Goal: Transaction & Acquisition: Purchase product/service

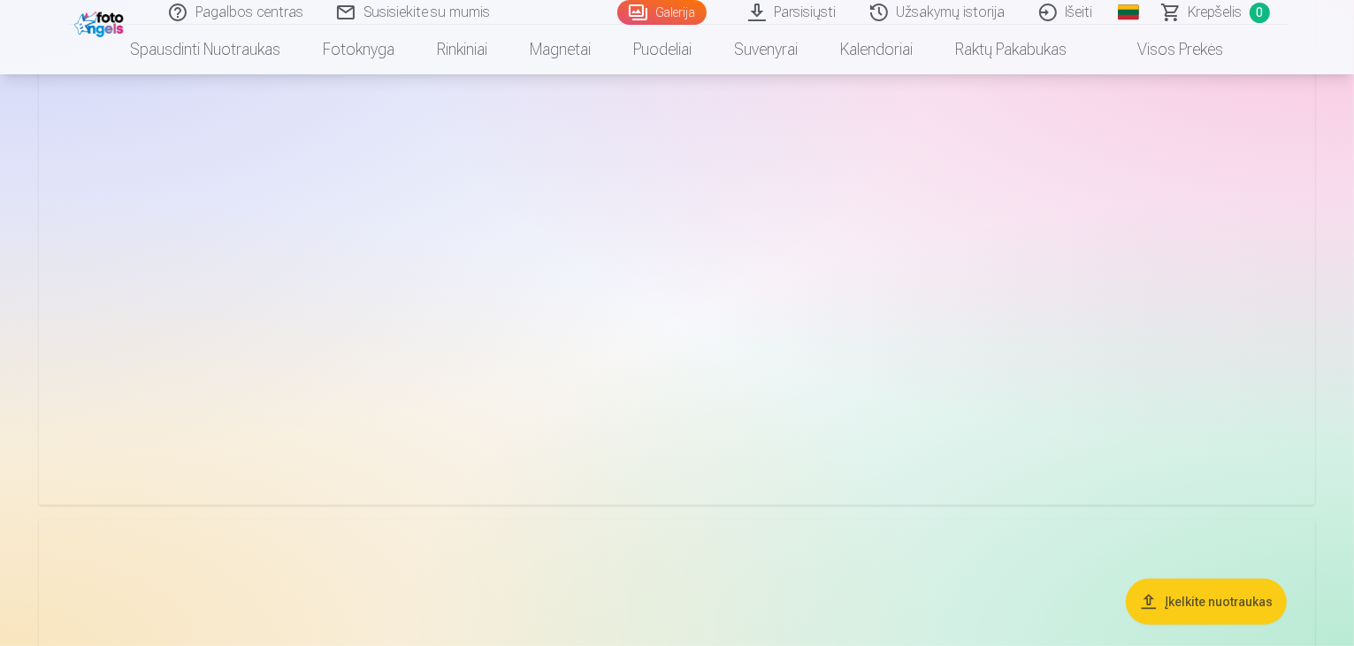
scroll to position [531, 0]
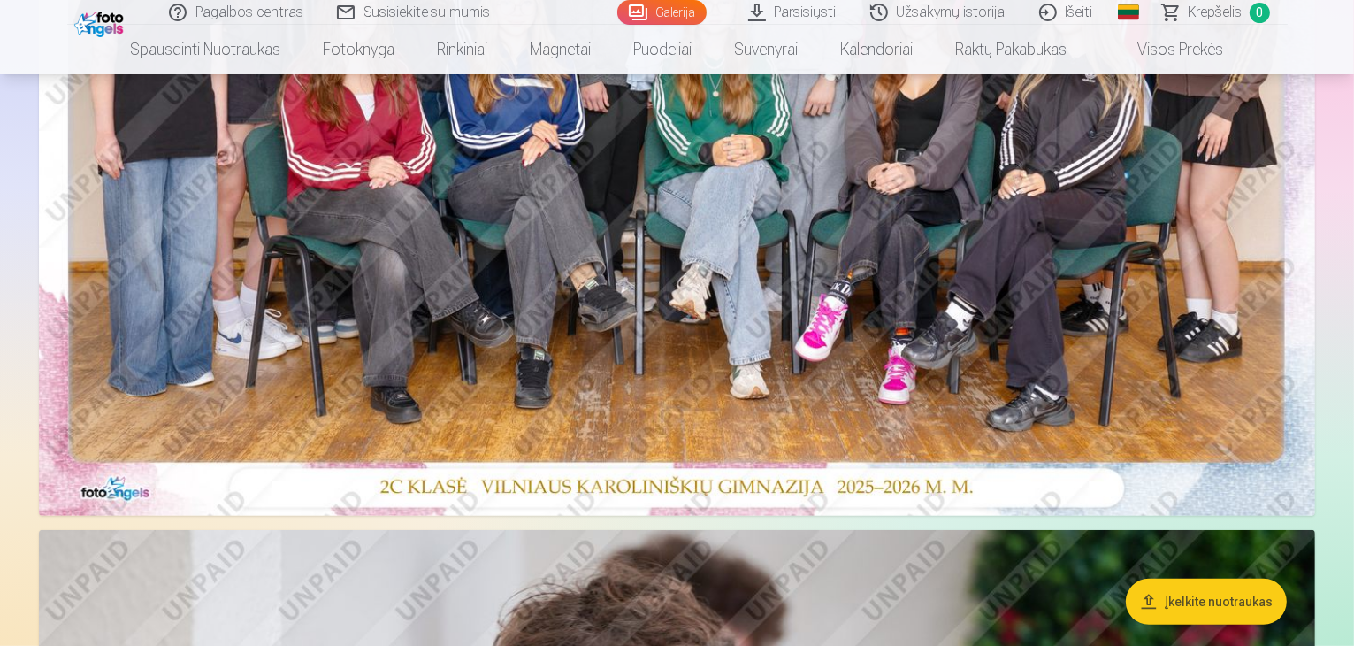
click at [863, 302] on img at bounding box center [677, 90] width 1276 height 852
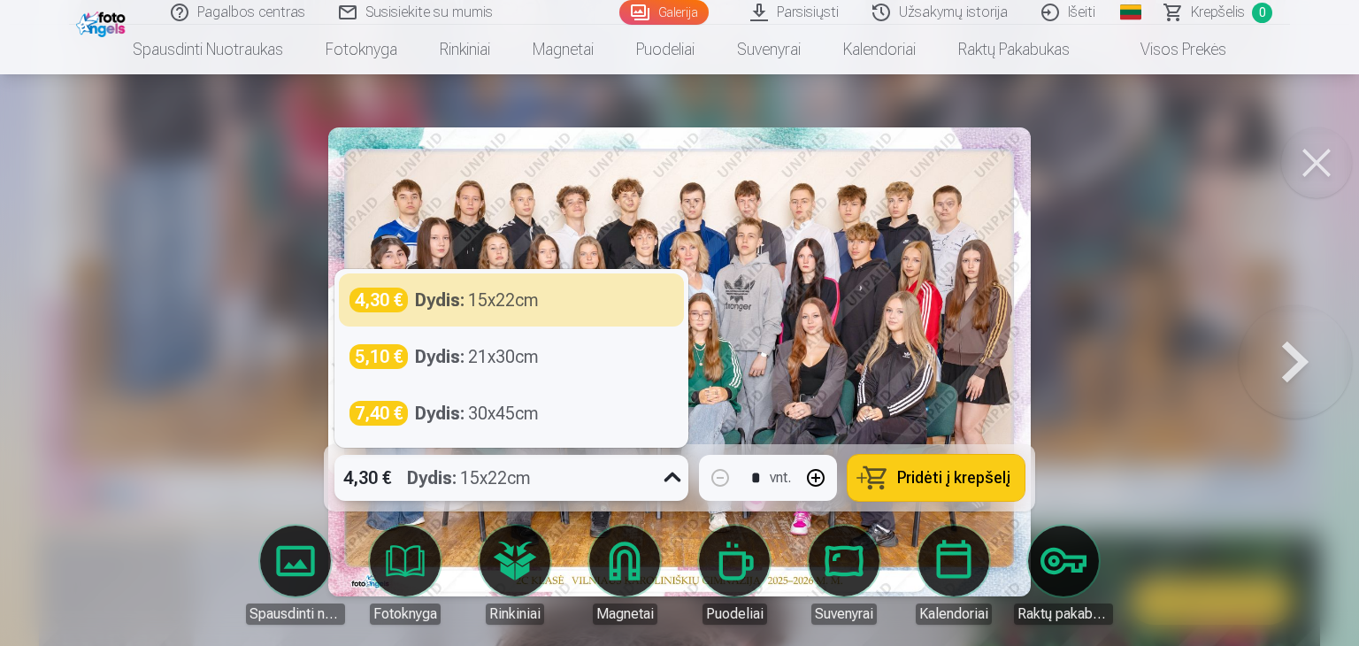
click at [670, 479] on icon at bounding box center [672, 477] width 17 height 10
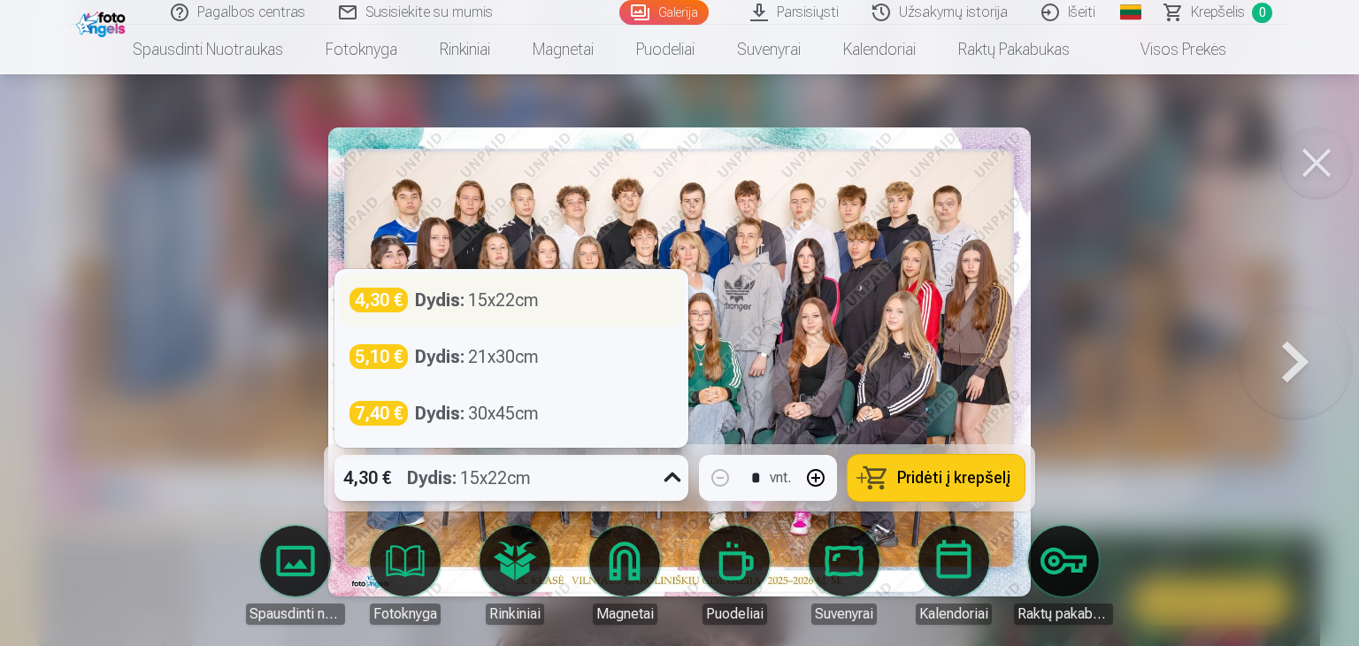
click at [507, 297] on div "Dydis : 15x22cm" at bounding box center [477, 299] width 124 height 25
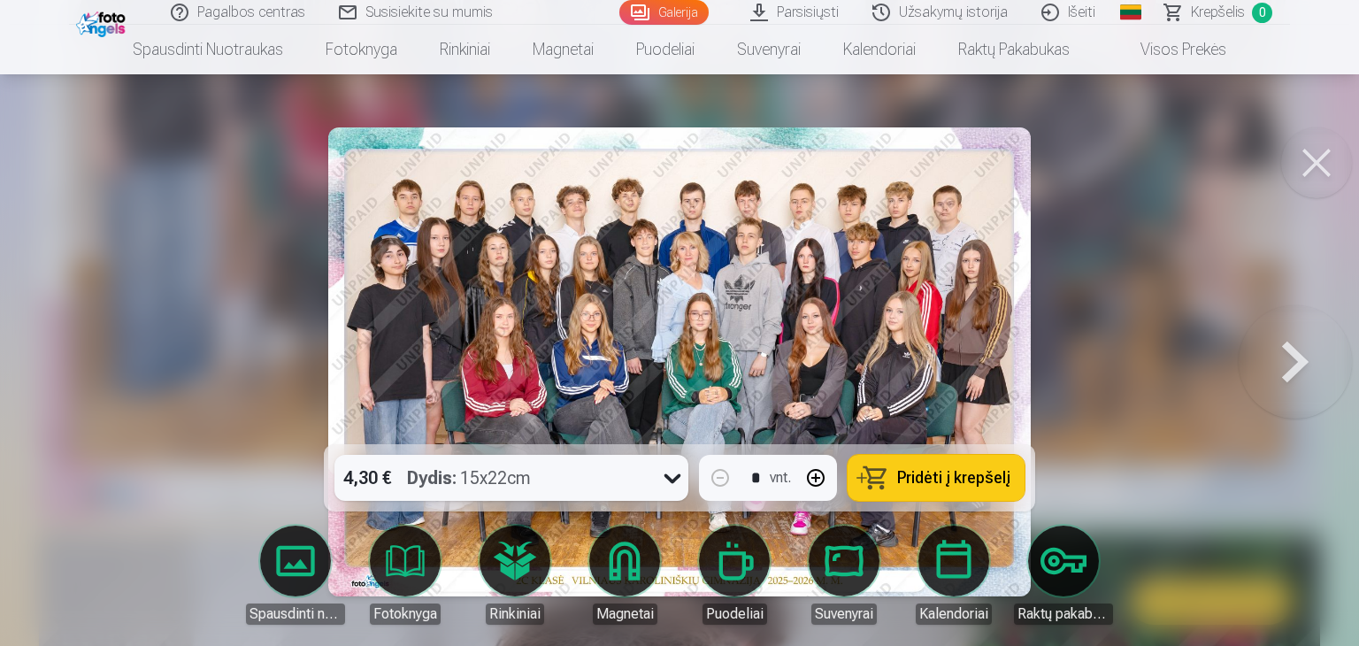
click at [939, 480] on span "Pridėti į krepšelį" at bounding box center [953, 478] width 113 height 16
click at [1318, 153] on button at bounding box center [1316, 162] width 71 height 71
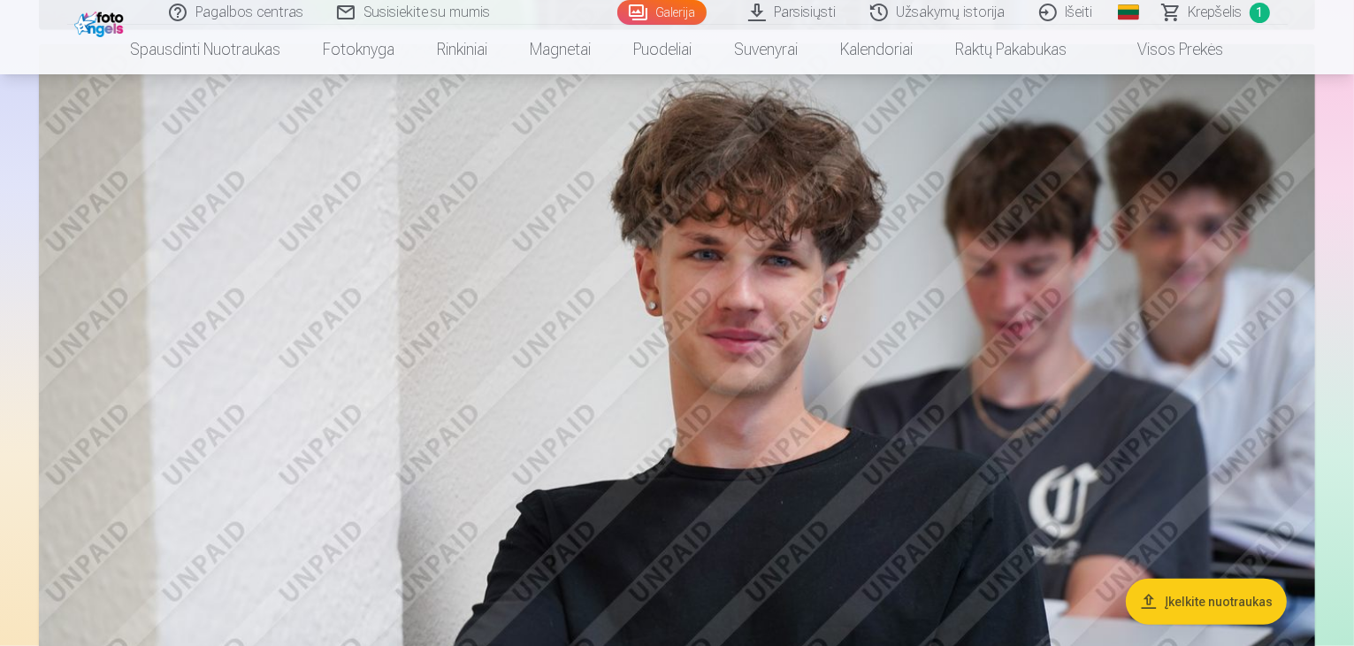
scroll to position [1857, 0]
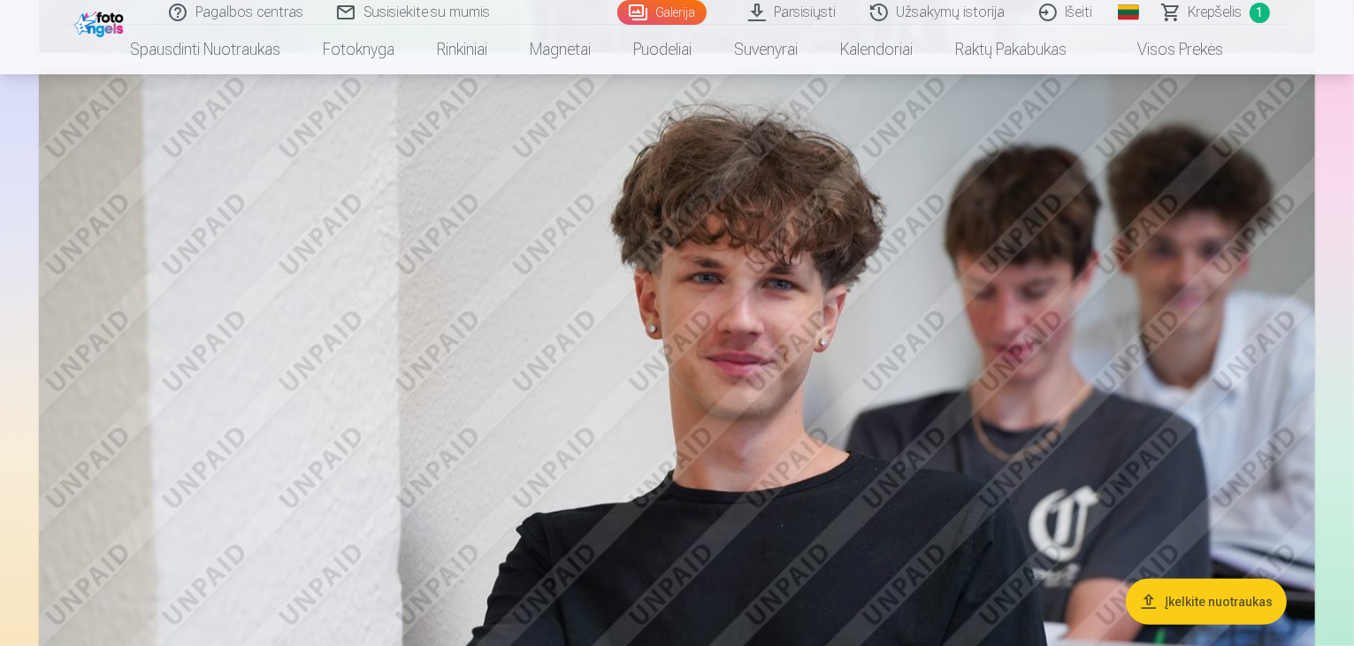
click at [792, 373] on img at bounding box center [677, 492] width 1276 height 851
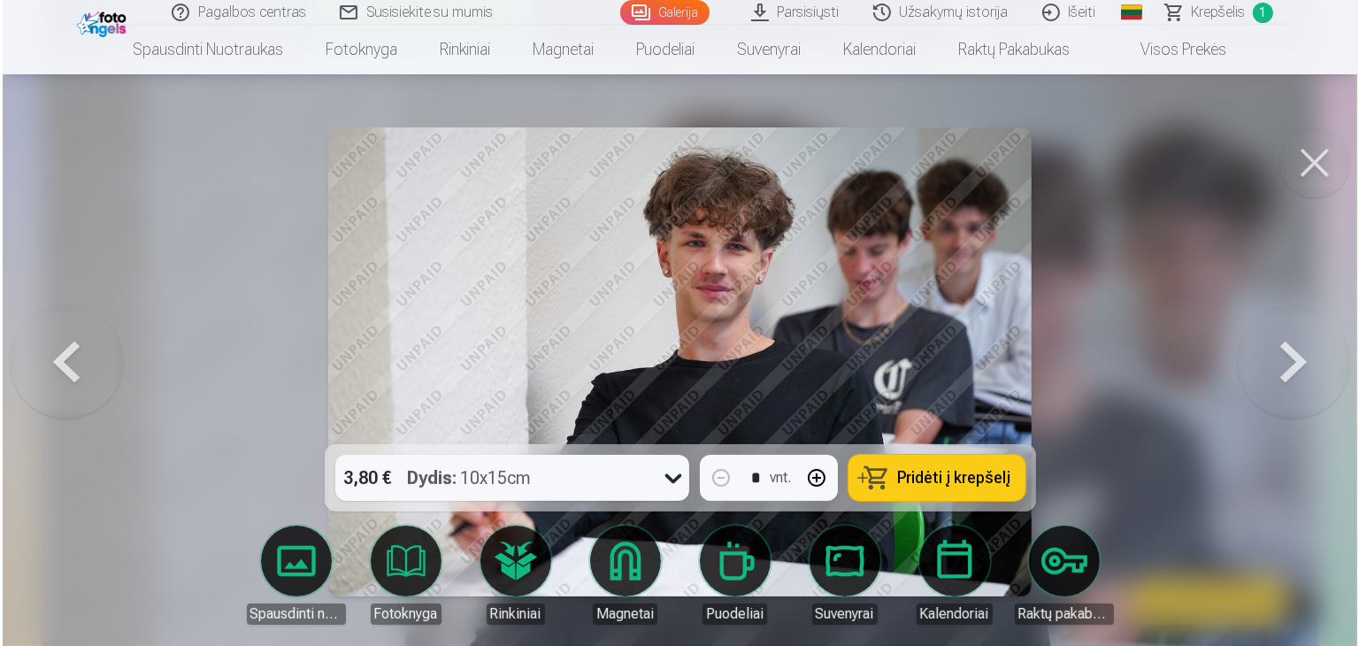
scroll to position [1860, 0]
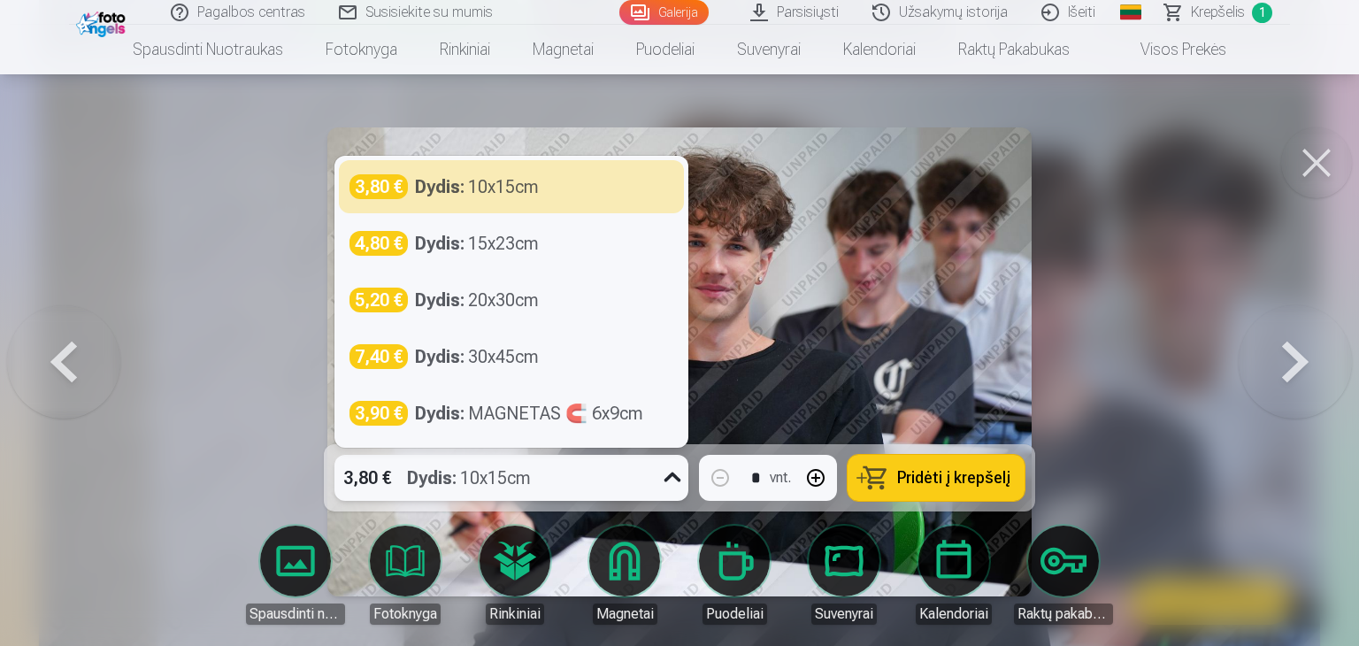
click at [667, 479] on icon at bounding box center [672, 477] width 17 height 10
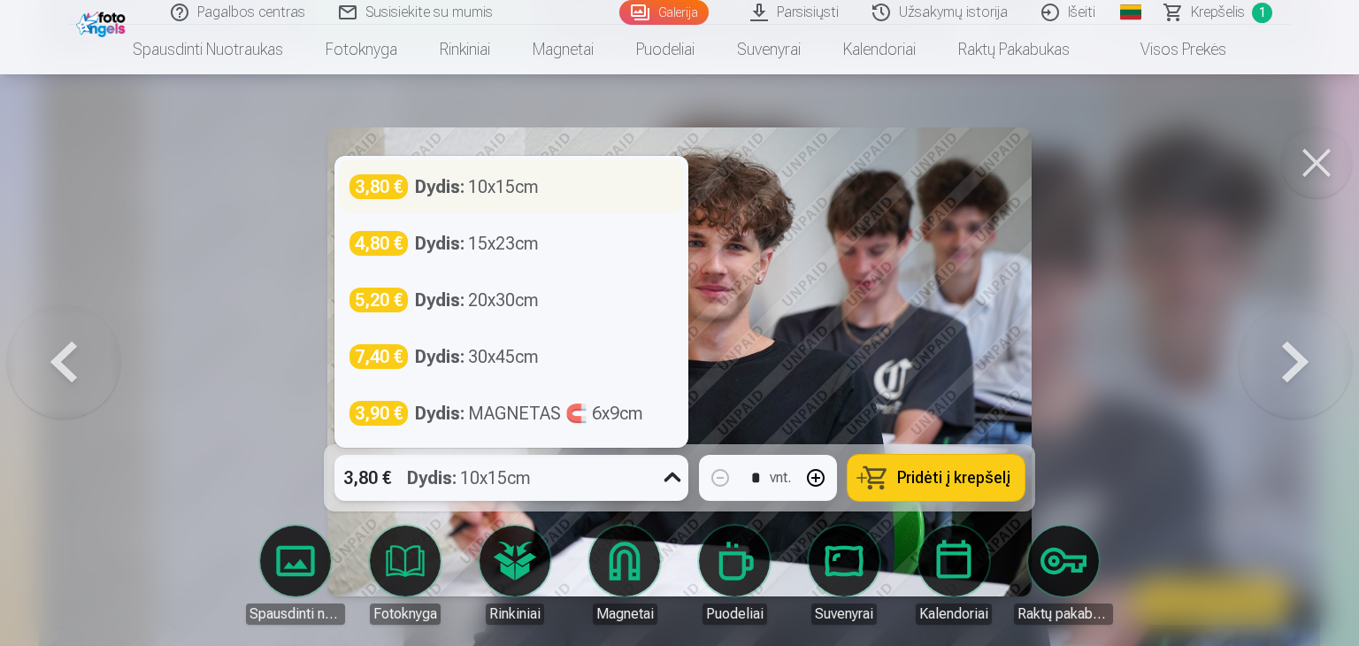
click at [524, 185] on div "Dydis : 10x15cm" at bounding box center [477, 186] width 124 height 25
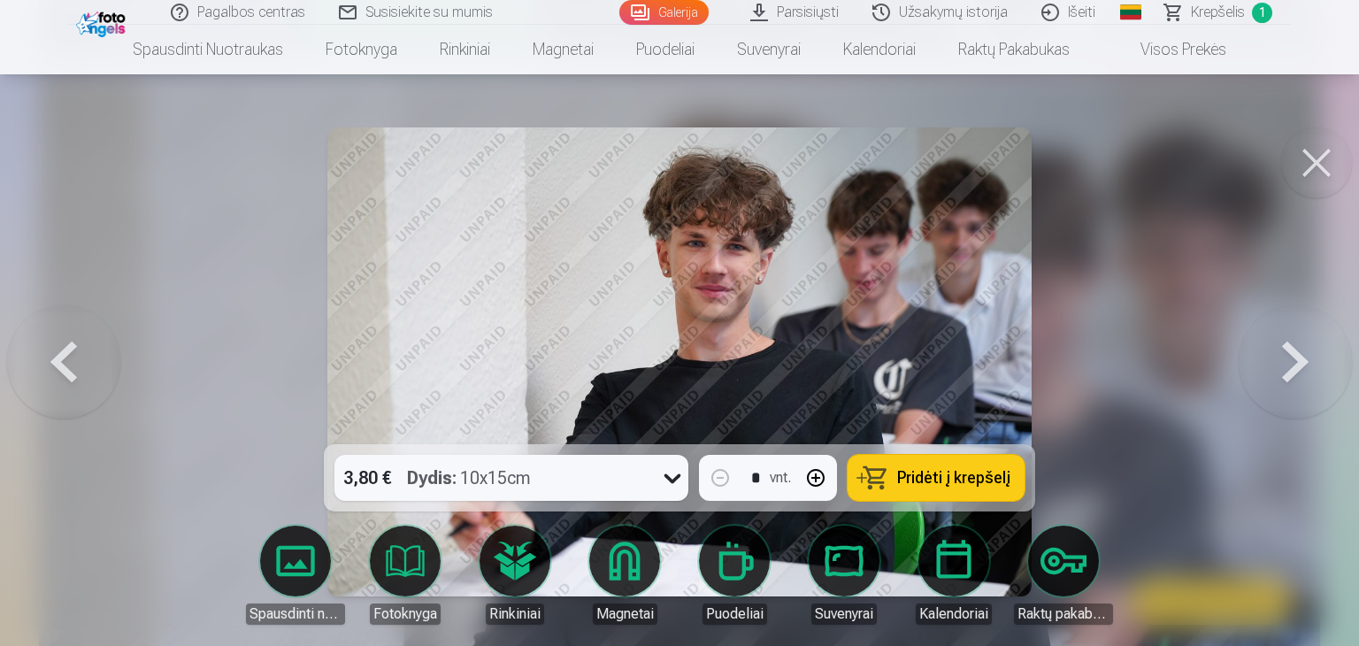
click at [942, 477] on span "Pridėti į krepšelį" at bounding box center [953, 478] width 113 height 16
click at [1313, 160] on button at bounding box center [1316, 162] width 71 height 71
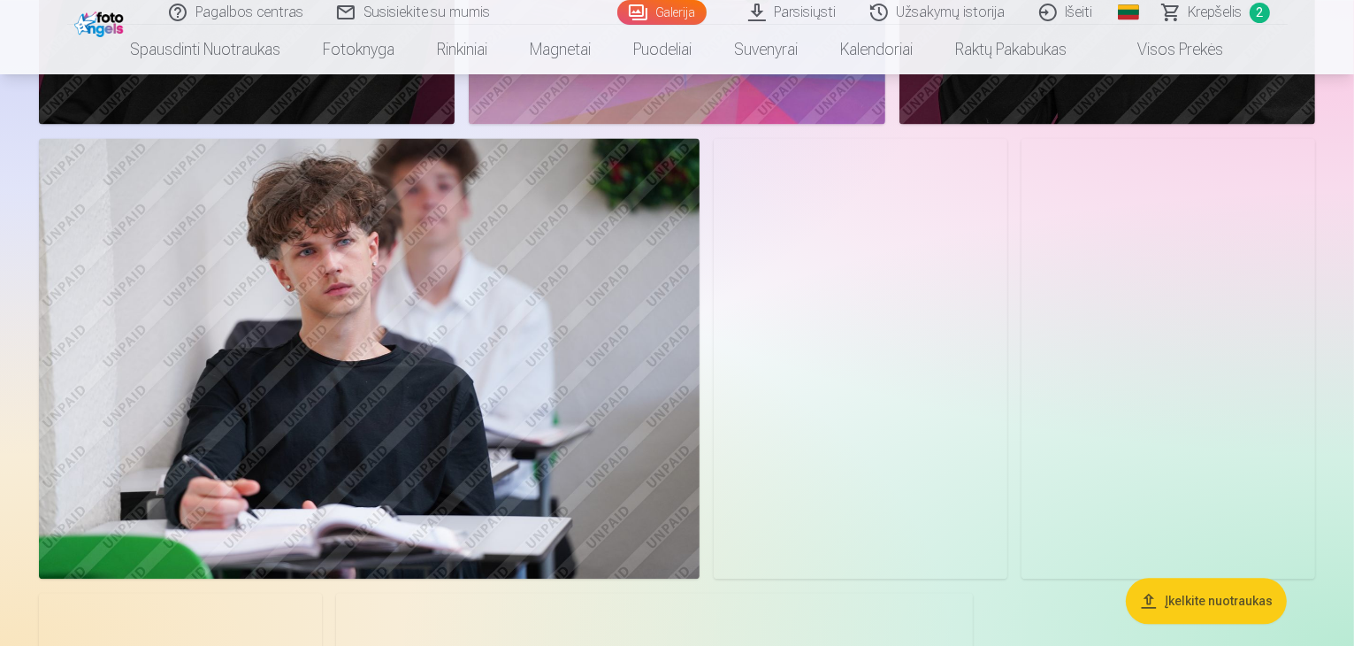
scroll to position [3803, 0]
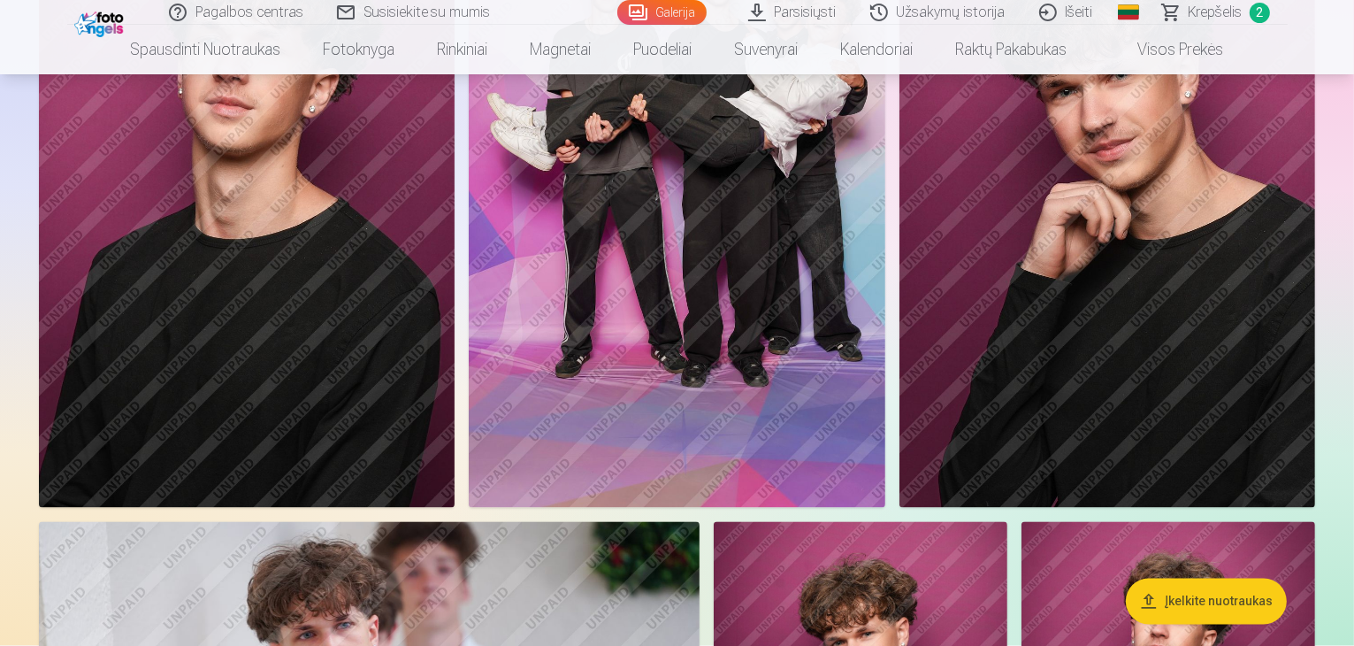
click at [884, 404] on img at bounding box center [677, 195] width 416 height 624
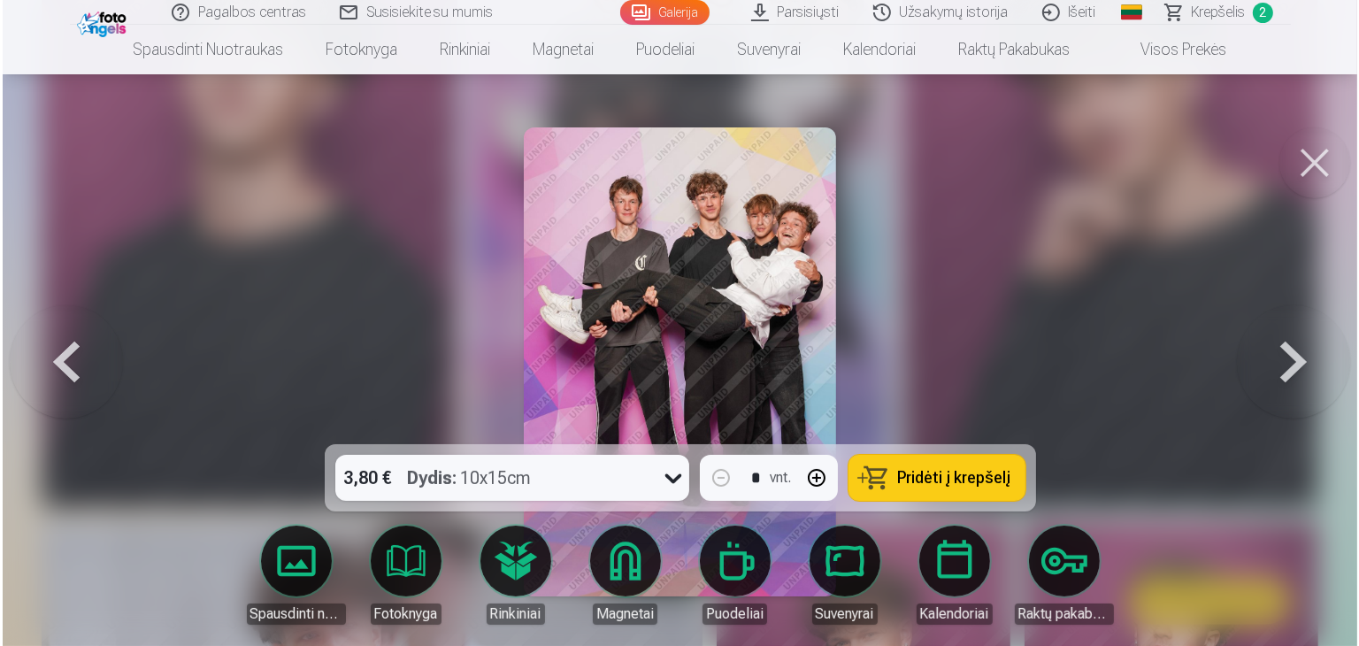
scroll to position [3369, 0]
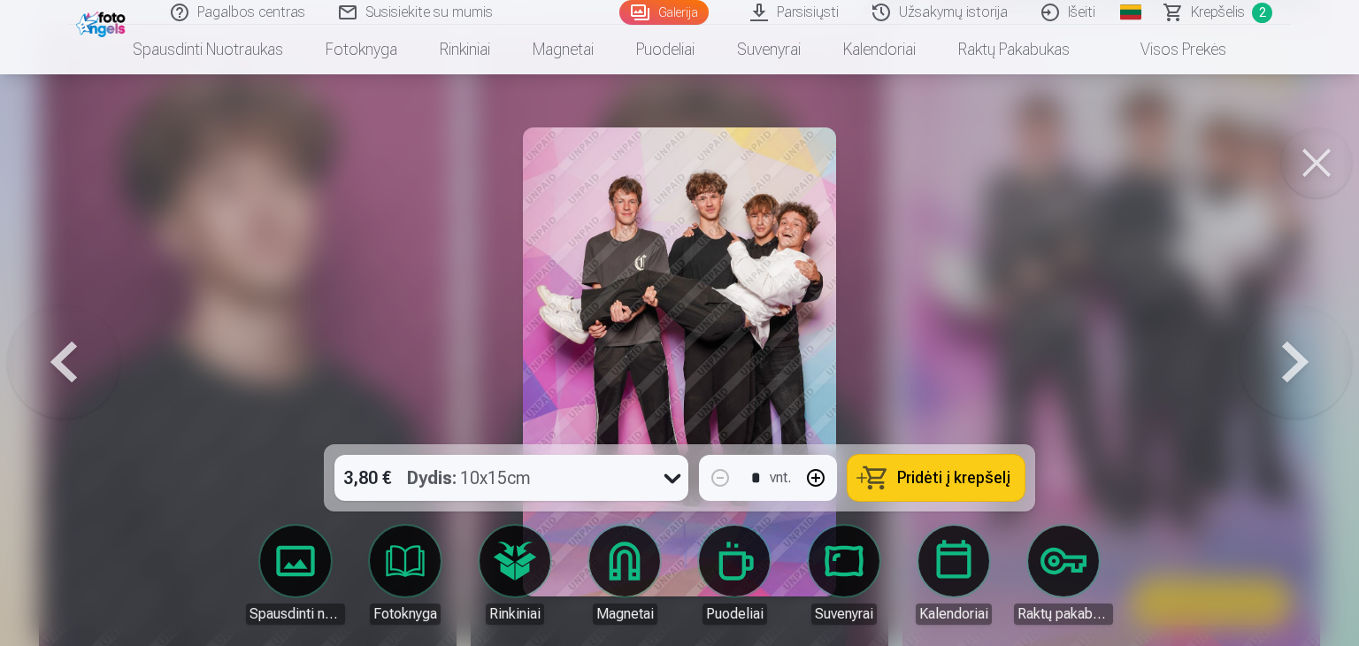
click at [924, 472] on span "Pridėti į krepšelį" at bounding box center [953, 478] width 113 height 16
click at [1315, 157] on button at bounding box center [1316, 162] width 71 height 71
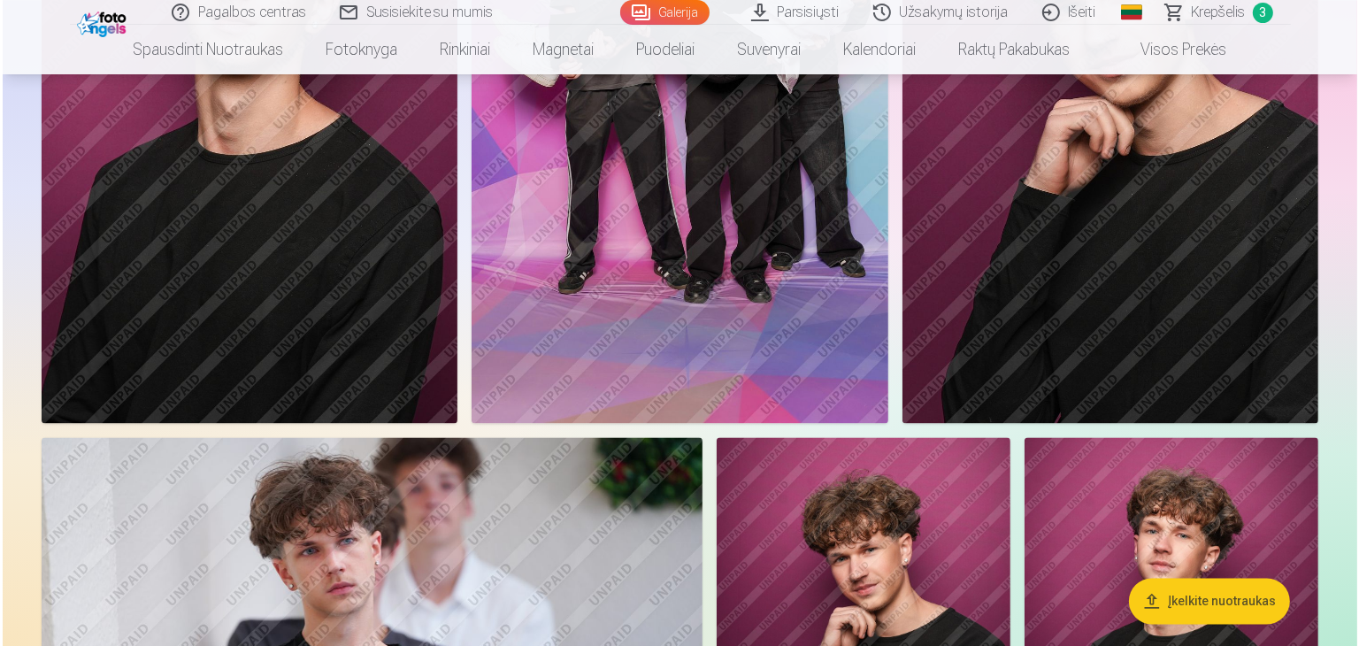
scroll to position [3449, 0]
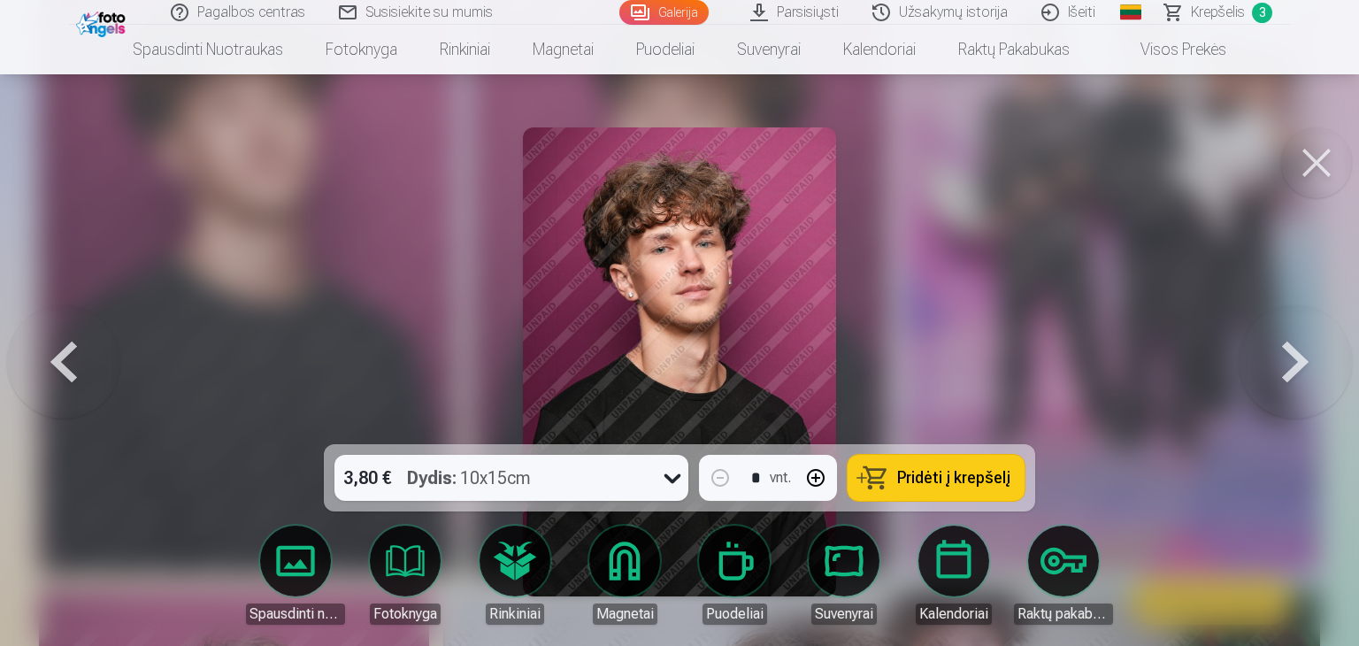
click at [955, 473] on span "Pridėti į krepšelį" at bounding box center [953, 478] width 113 height 16
click at [1312, 168] on button at bounding box center [1316, 162] width 71 height 71
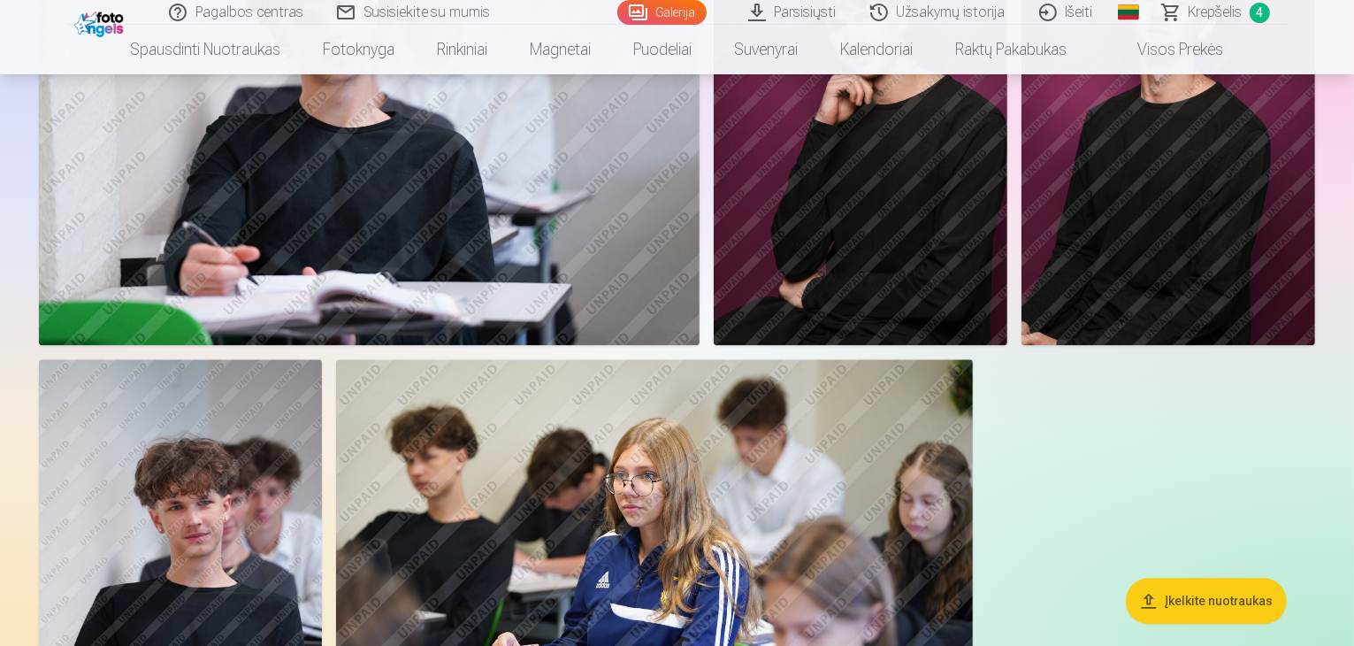
scroll to position [3793, 0]
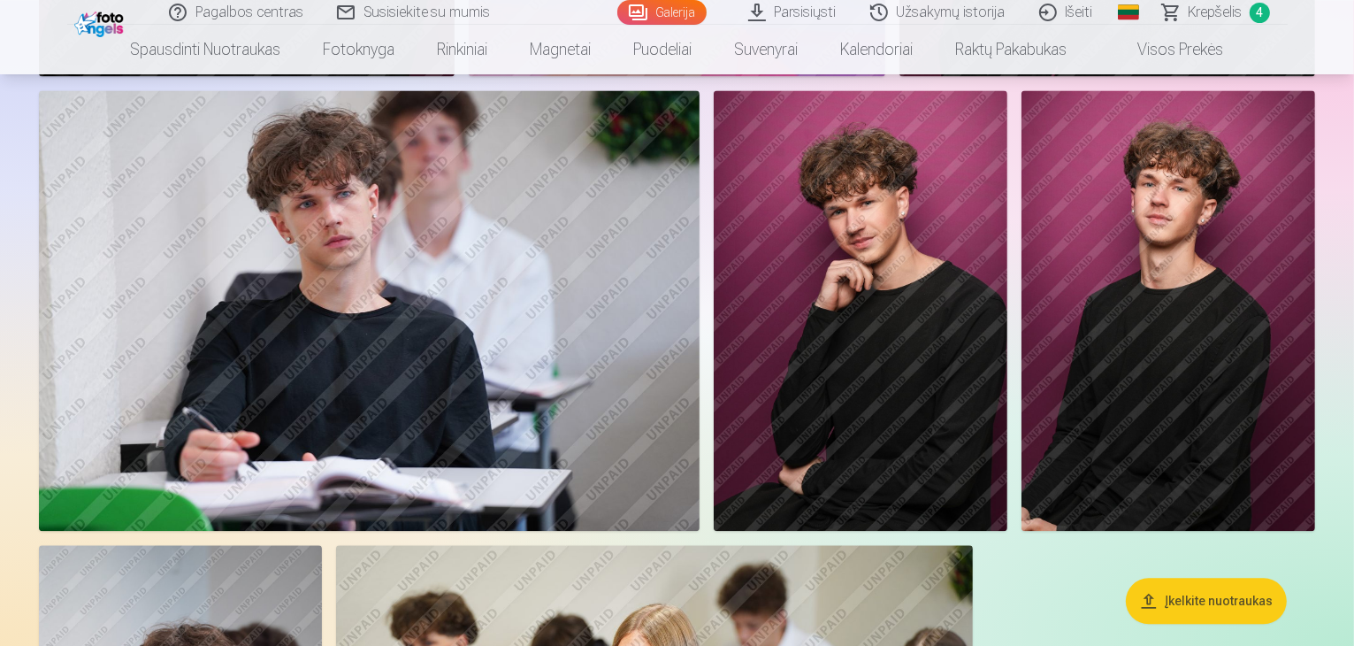
click at [1237, 6] on span "Krepšelis" at bounding box center [1216, 12] width 54 height 21
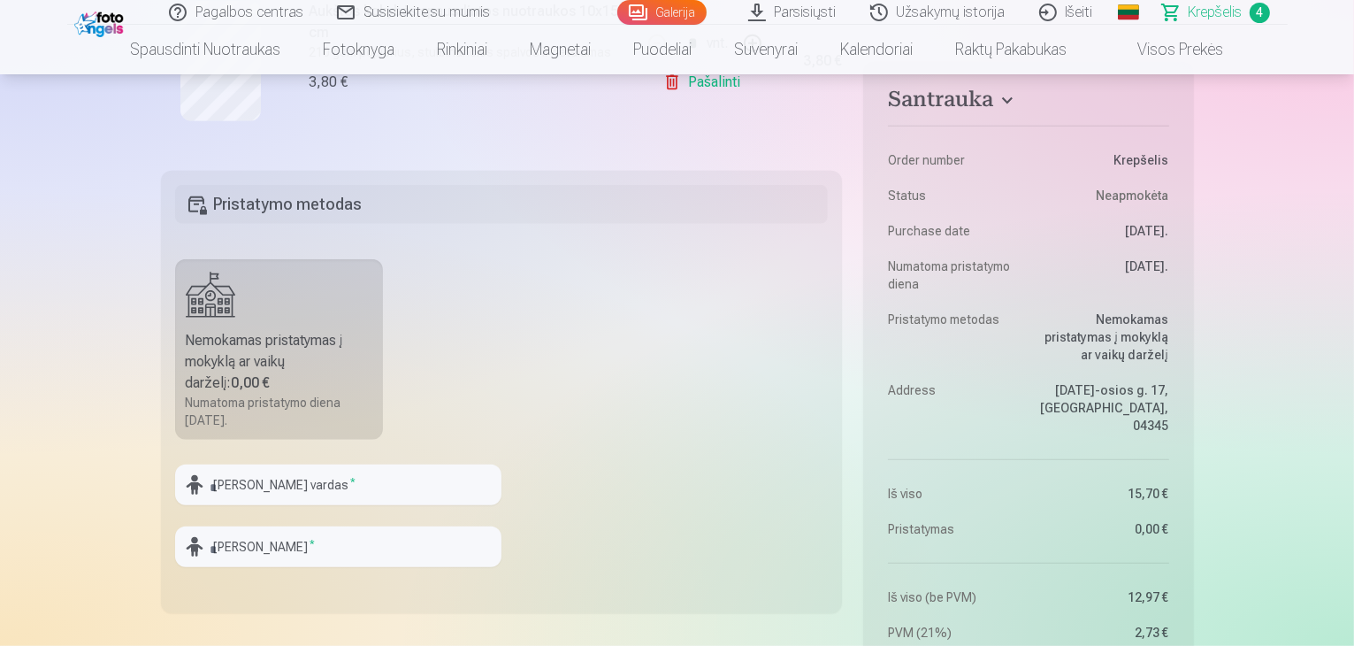
scroll to position [973, 0]
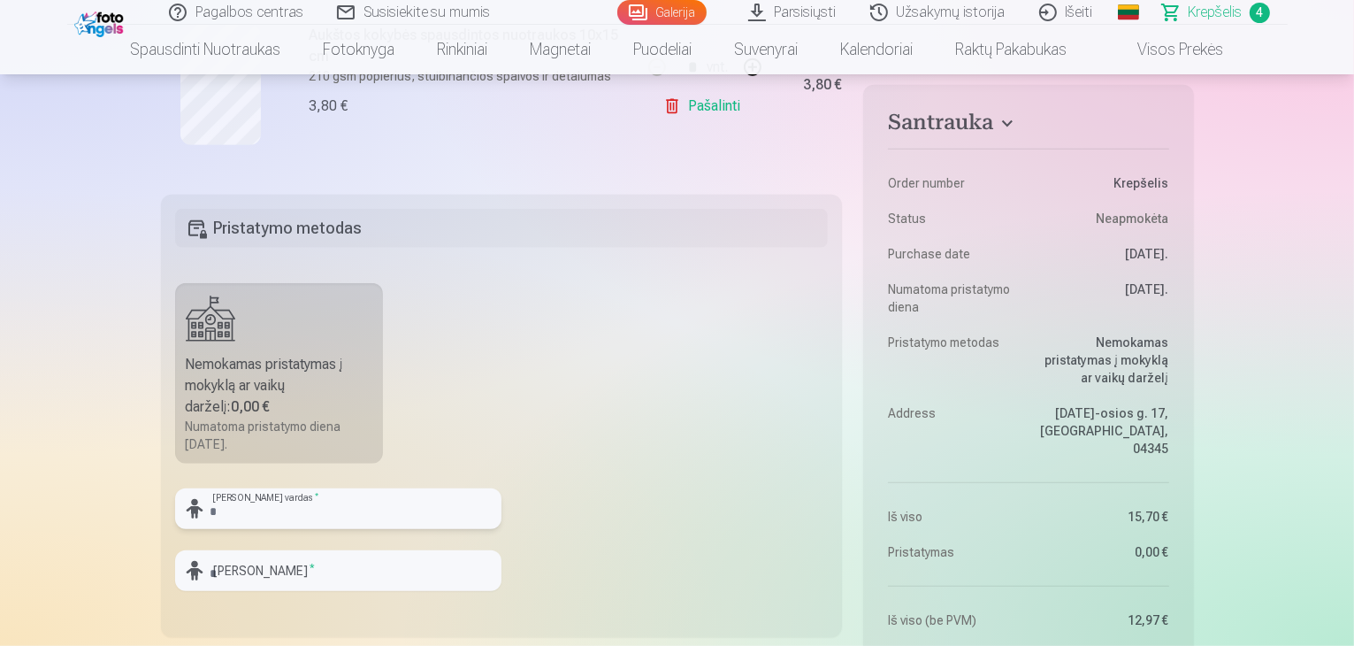
click at [315, 525] on input "text" at bounding box center [338, 508] width 326 height 41
type input "*****"
click at [299, 577] on input "text" at bounding box center [338, 570] width 326 height 41
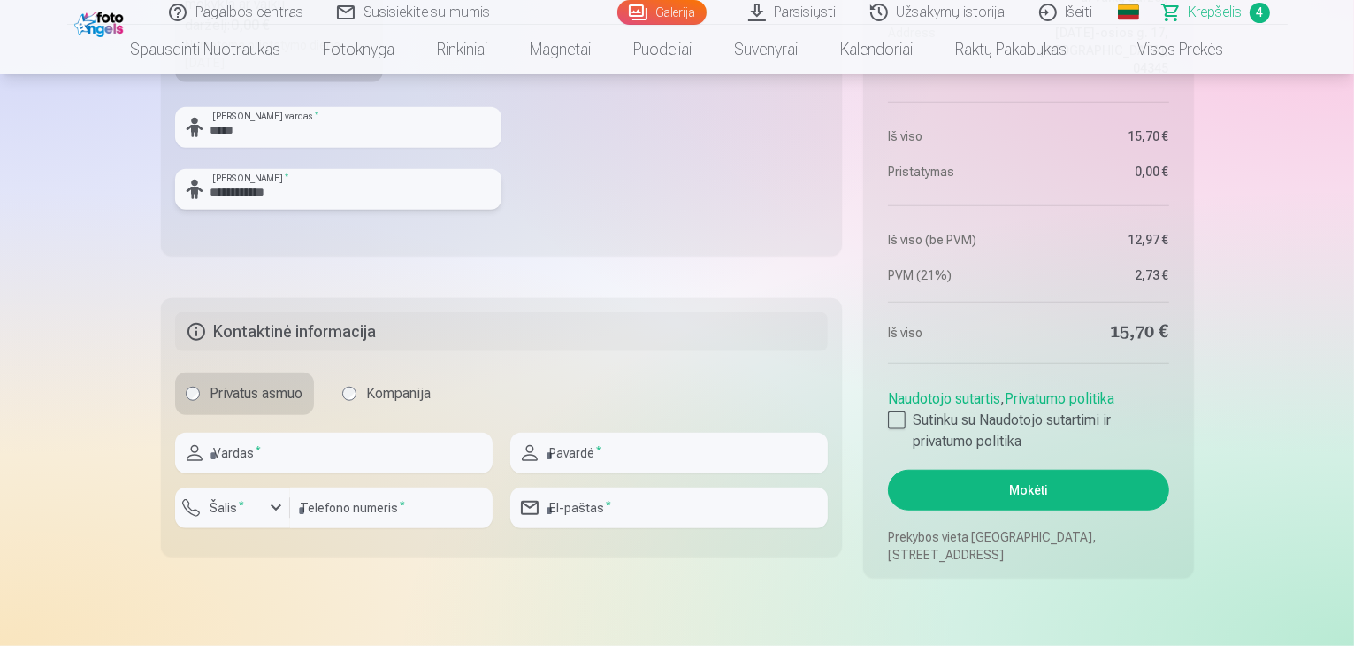
scroll to position [1415, 0]
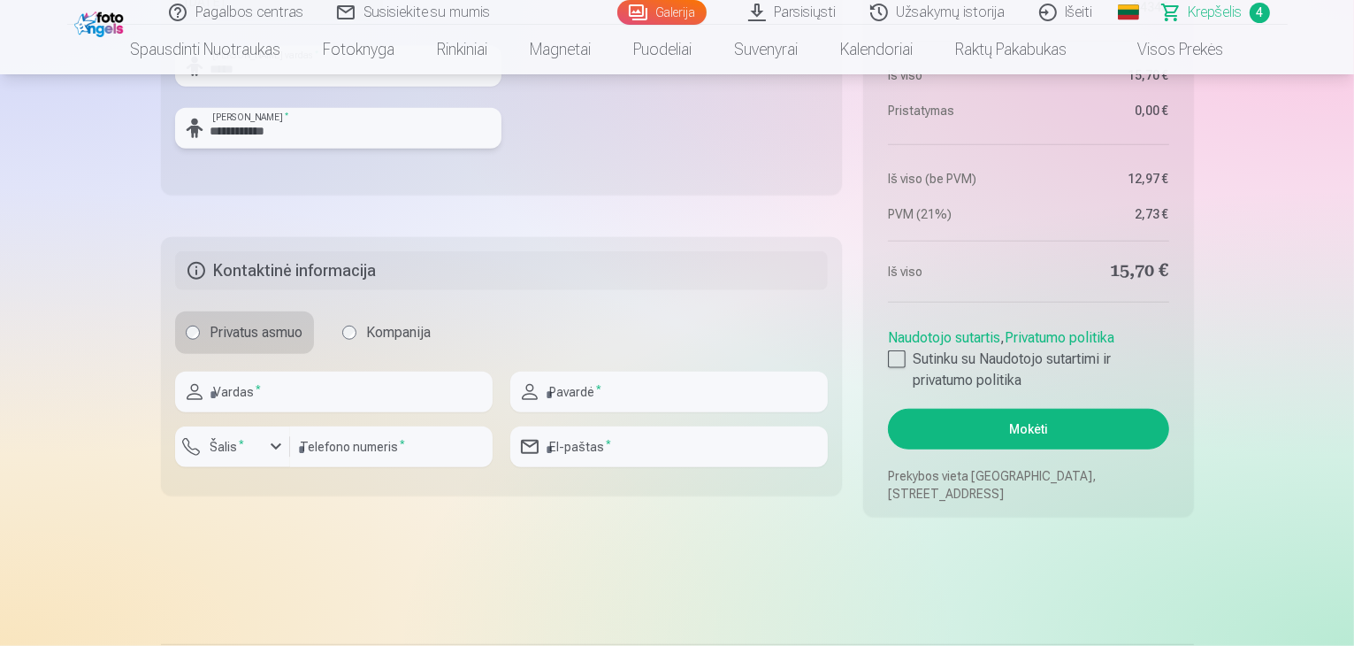
type input "**********"
click at [277, 392] on input "text" at bounding box center [334, 391] width 318 height 41
type input "******"
type input "**********"
type input "*********"
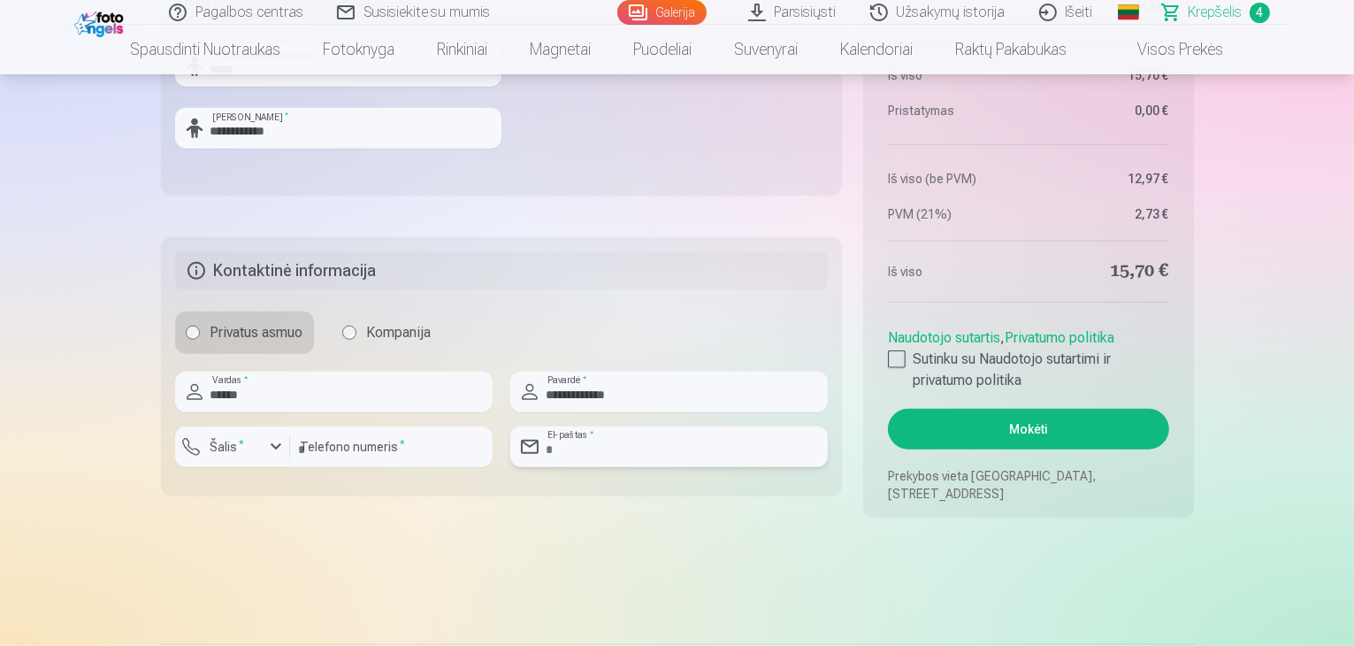
type input "**********"
click at [900, 356] on div at bounding box center [897, 359] width 18 height 18
click at [1059, 428] on button "Mokėti" at bounding box center [1028, 429] width 280 height 41
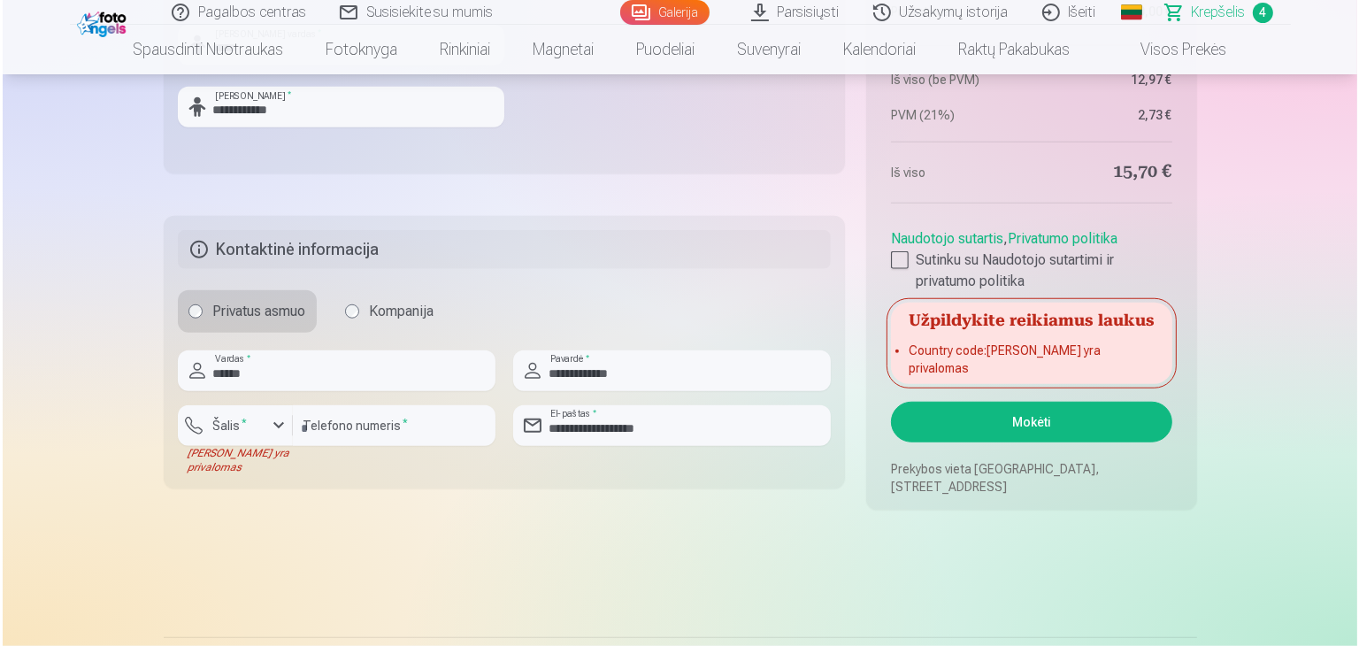
scroll to position [1504, 0]
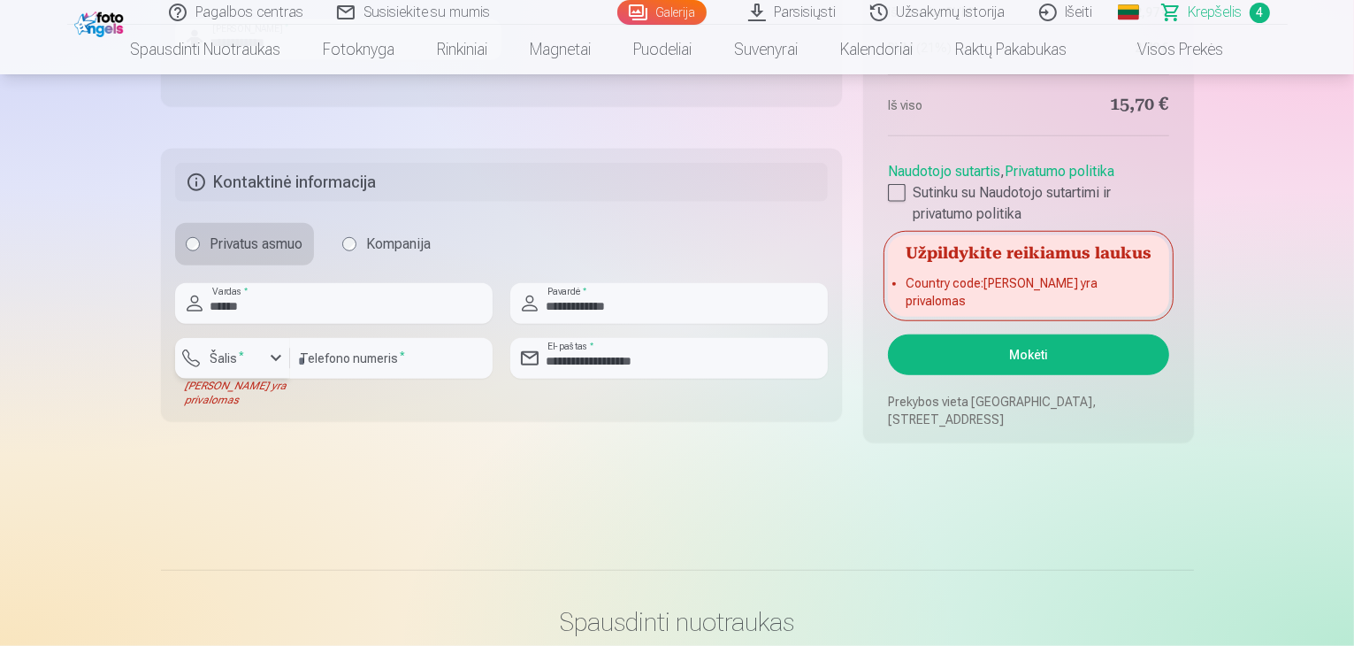
click at [272, 354] on div "button" at bounding box center [275, 358] width 21 height 21
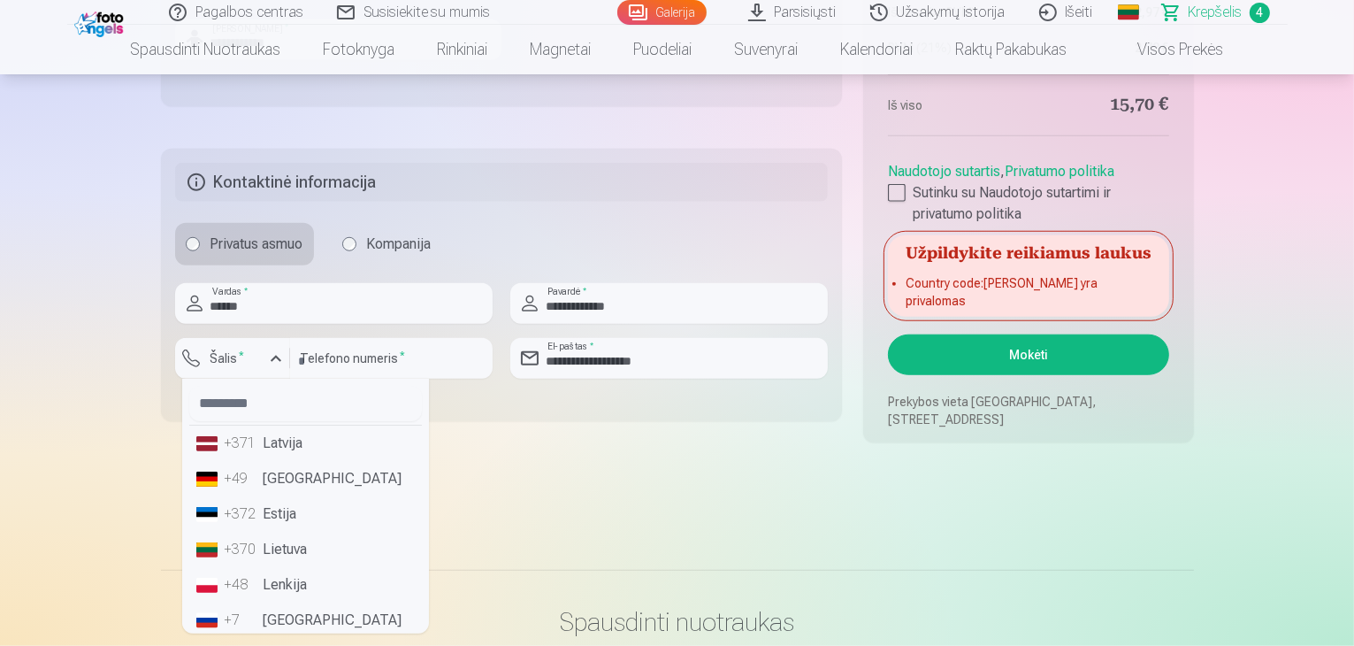
click at [292, 554] on li "+370 Lietuva" at bounding box center [305, 549] width 233 height 35
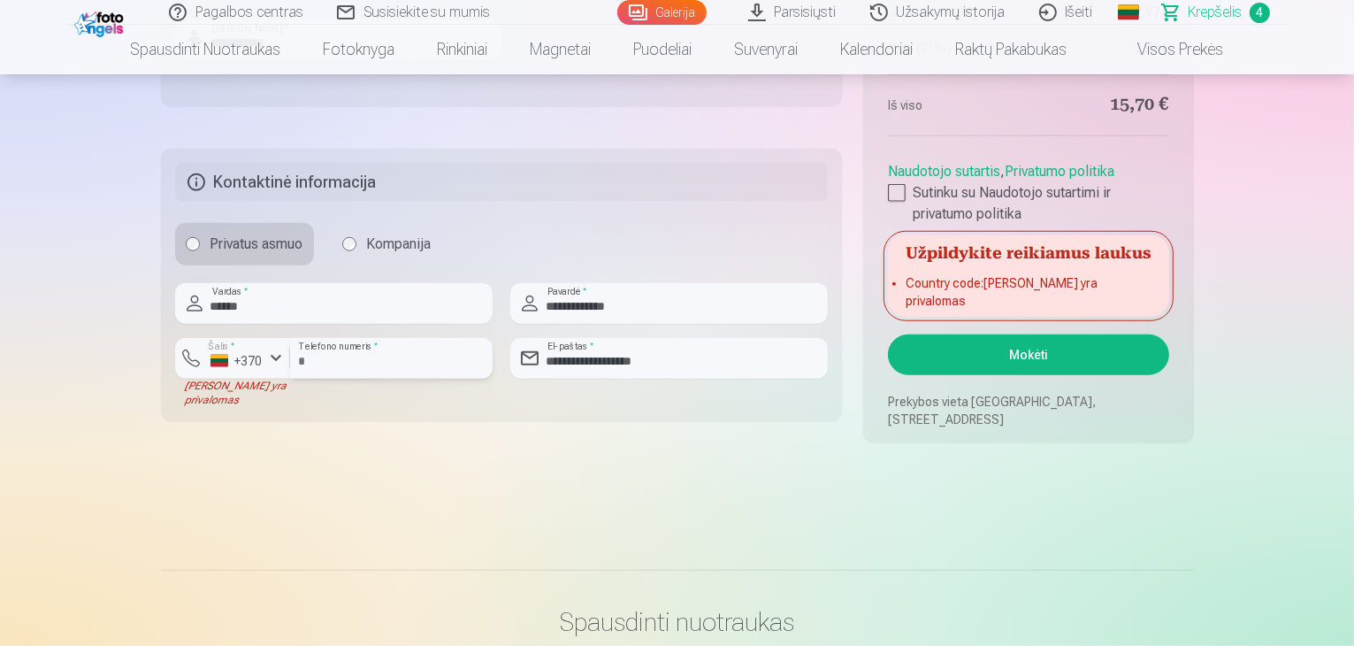
click at [303, 354] on input "*********" at bounding box center [391, 358] width 203 height 41
type input "********"
click at [1011, 356] on button "Mokėti" at bounding box center [1028, 354] width 280 height 41
